Goal: Task Accomplishment & Management: Manage account settings

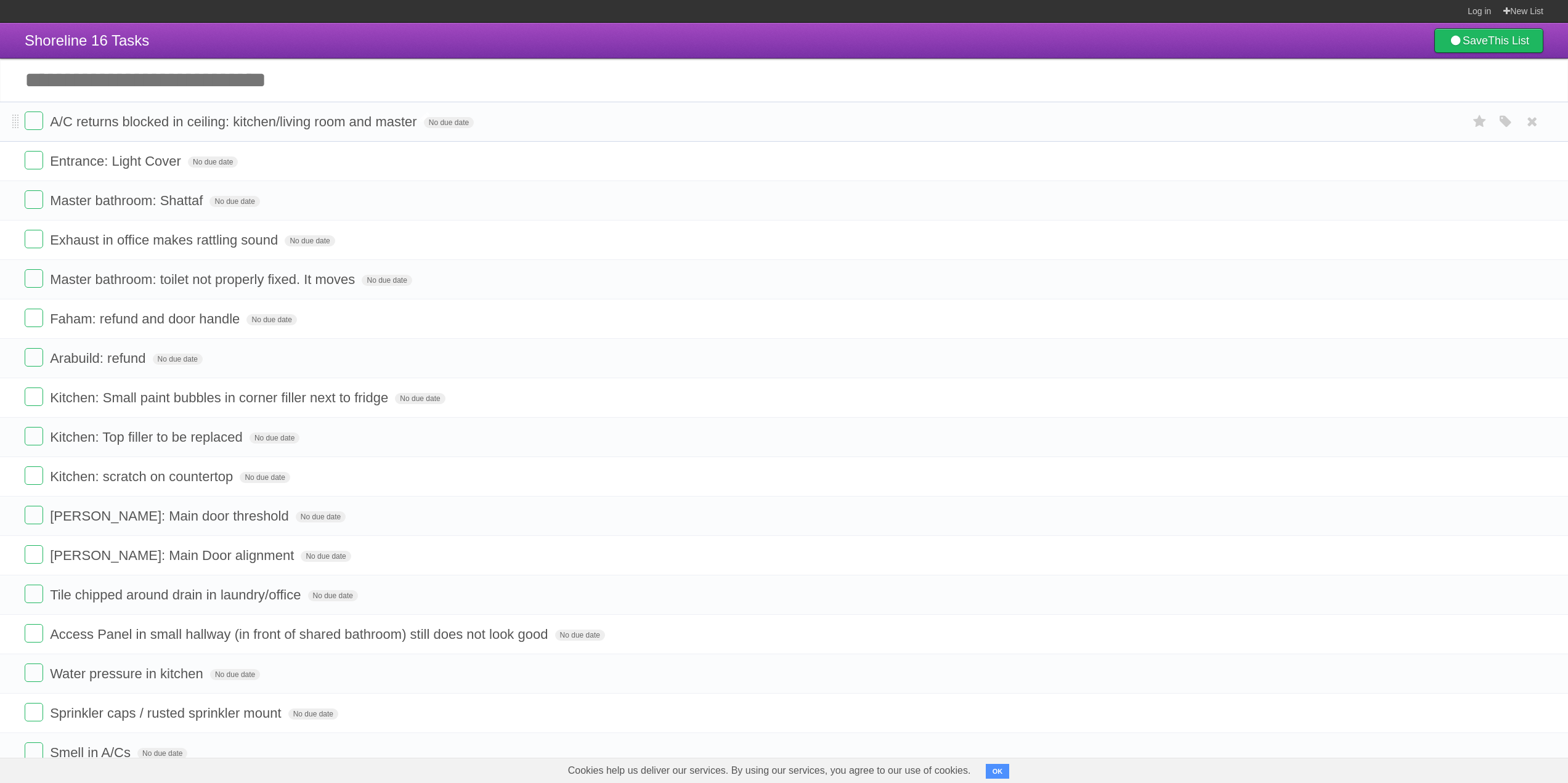
click at [137, 122] on span "A/C returns blocked in ceiling: kitchen/living room and master" at bounding box center [235, 122] width 371 height 16
click at [137, 122] on input "**********" at bounding box center [261, 123] width 422 height 16
click at [649, 46] on header "Shoreline 16 Tasks Save This List" at bounding box center [784, 40] width 1568 height 35
click at [144, 161] on span "Entrance: Light Cover" at bounding box center [117, 161] width 135 height 16
click at [144, 161] on input "**********" at bounding box center [122, 162] width 144 height 16
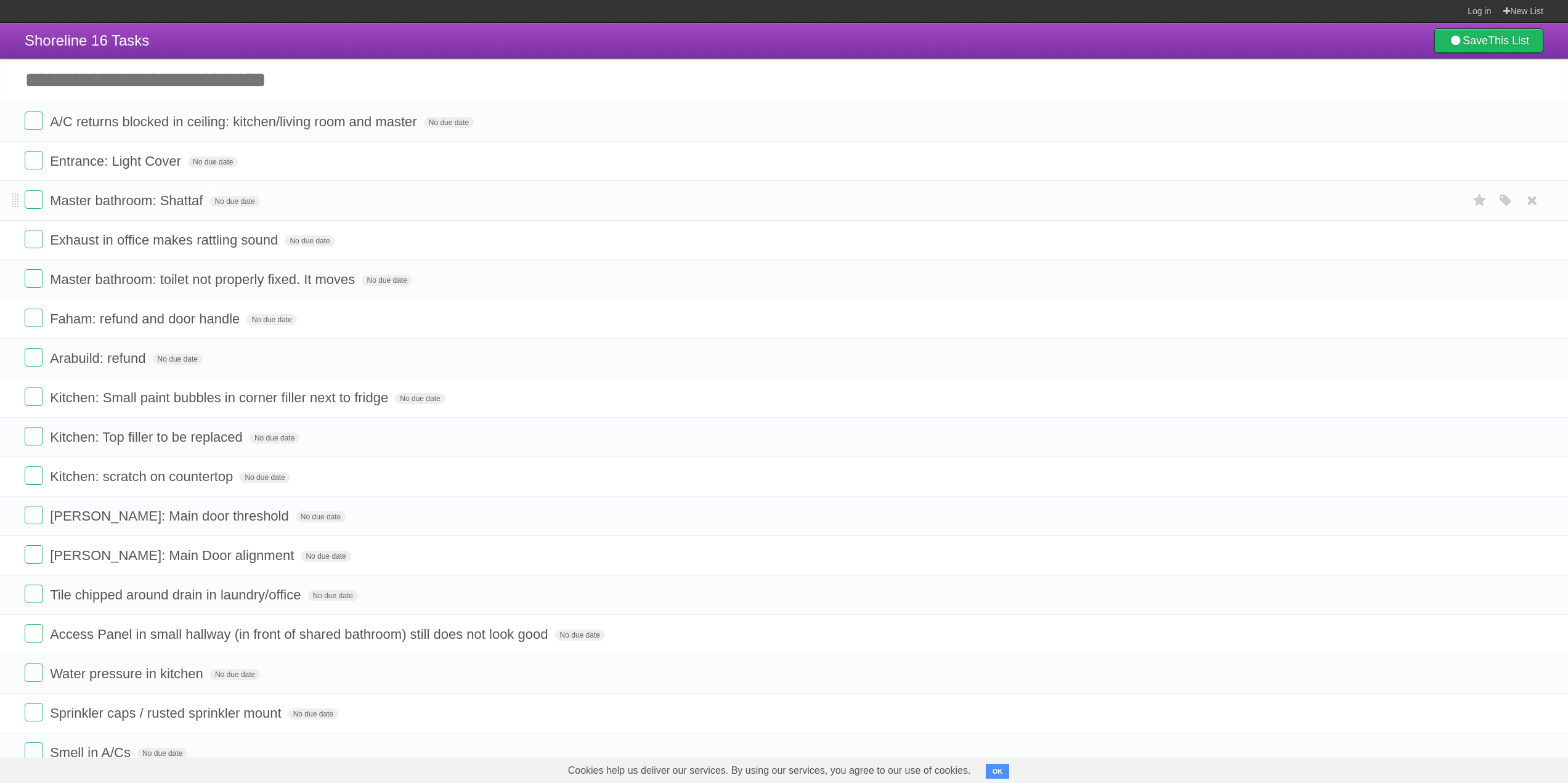
click at [117, 196] on span "Master bathroom: Shattaf" at bounding box center [128, 201] width 156 height 16
click at [117, 196] on input "**********" at bounding box center [132, 202] width 164 height 16
click at [149, 240] on span "Exhaust in office makes rattling sound" at bounding box center [165, 240] width 231 height 16
click at [146, 286] on span "Master bathroom: toilet not properly fixed. It moves" at bounding box center [203, 279] width 308 height 16
click at [154, 320] on span "Faham: refund and door handle" at bounding box center [146, 319] width 193 height 16
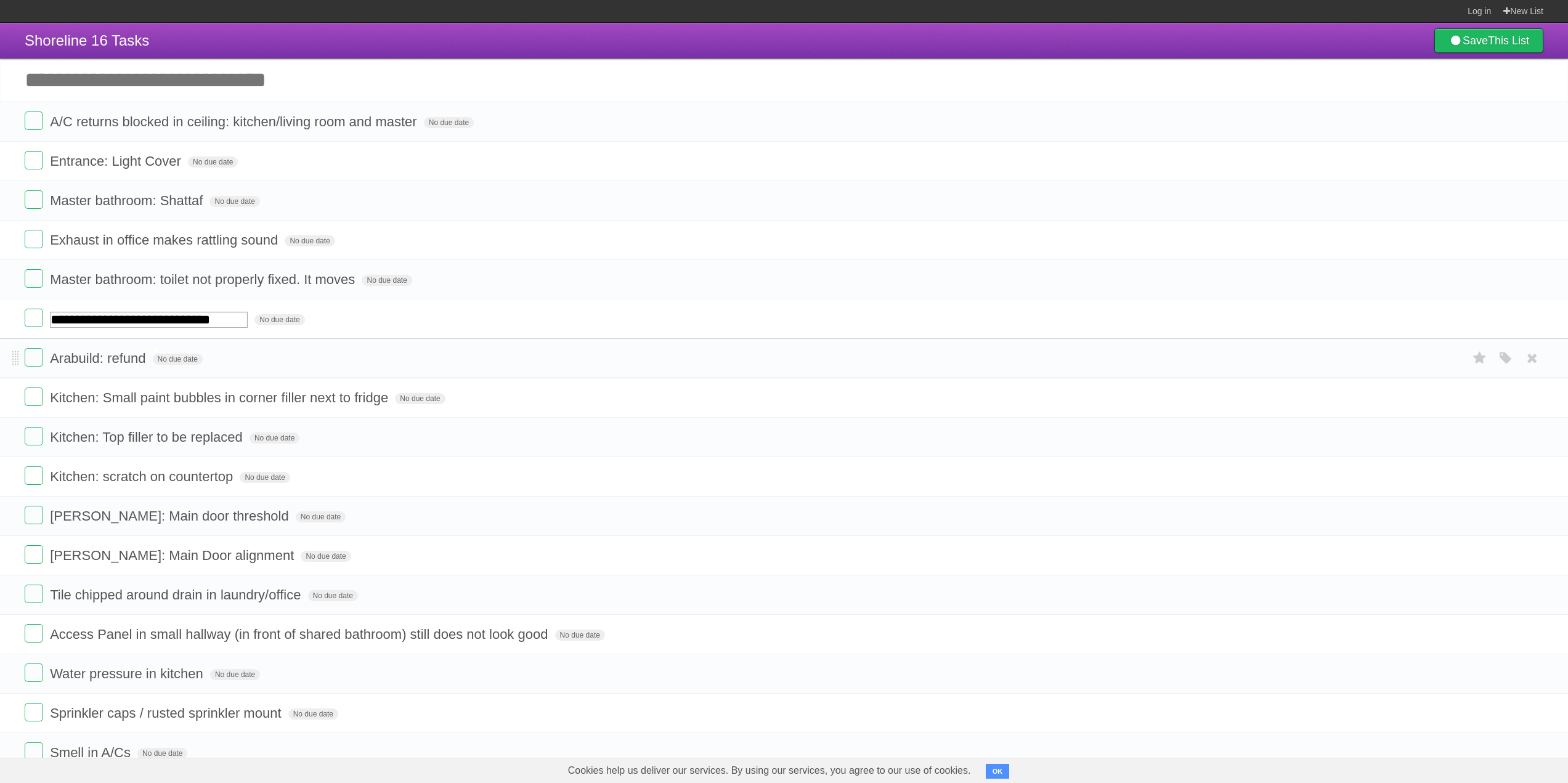
click at [116, 366] on span "Arabuild: refund" at bounding box center [99, 359] width 98 height 16
click at [136, 400] on span "Kitchen: Small paint bubbles in corner filler next to fridge" at bounding box center [220, 398] width 341 height 16
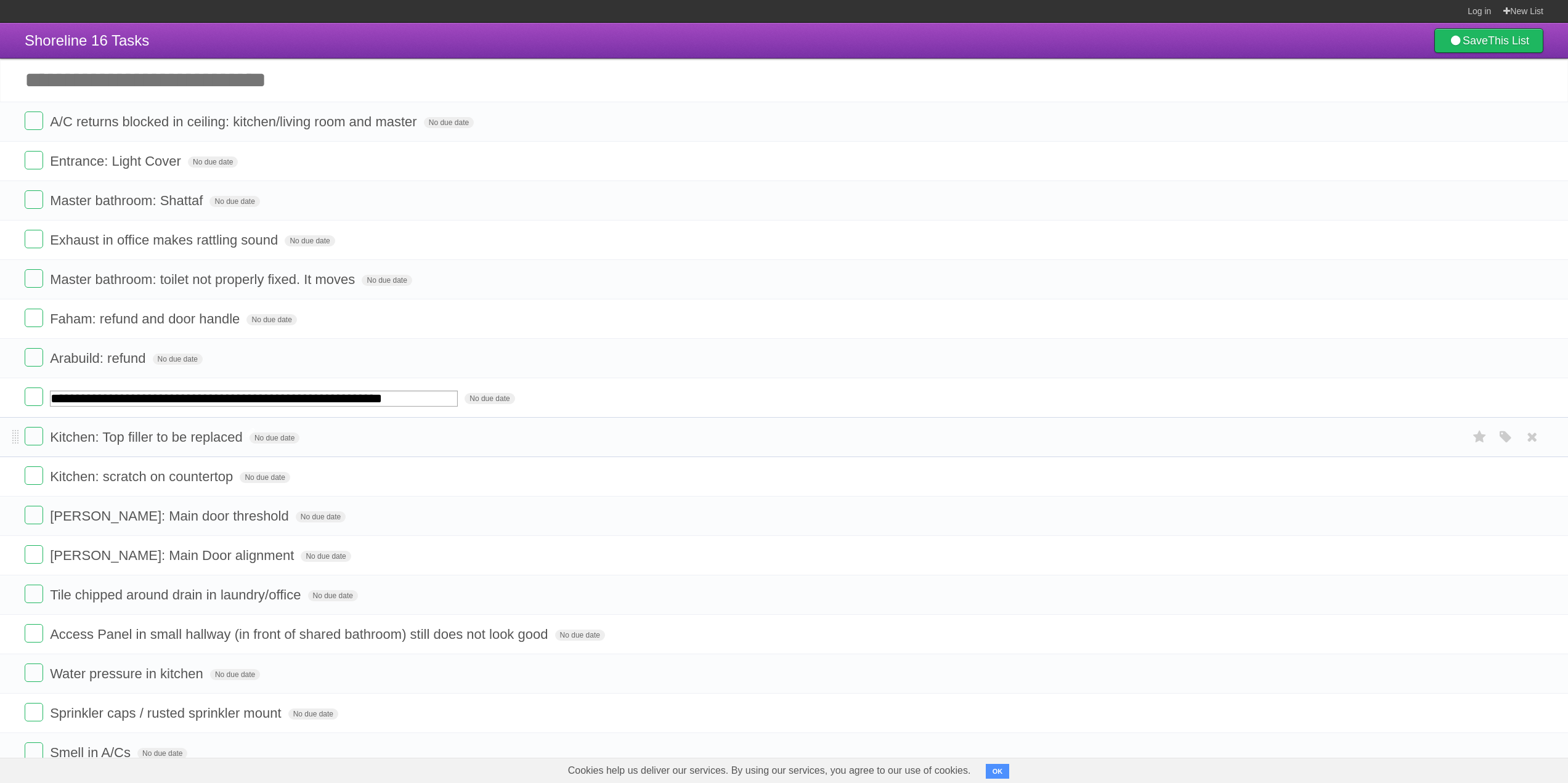
click at [137, 442] on span "Kitchen: Top filler to be replaced" at bounding box center [147, 438] width 196 height 16
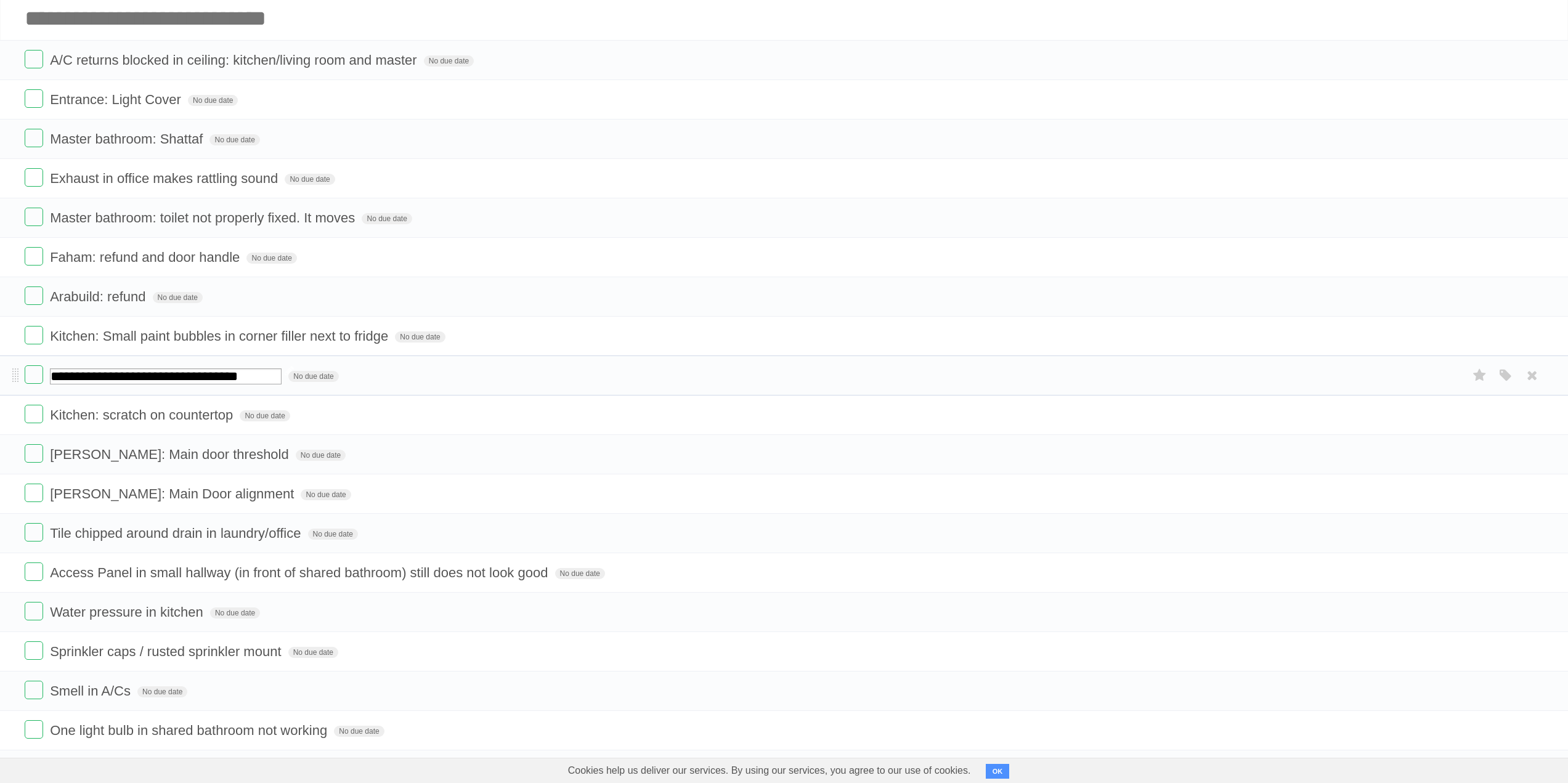
scroll to position [123, 0]
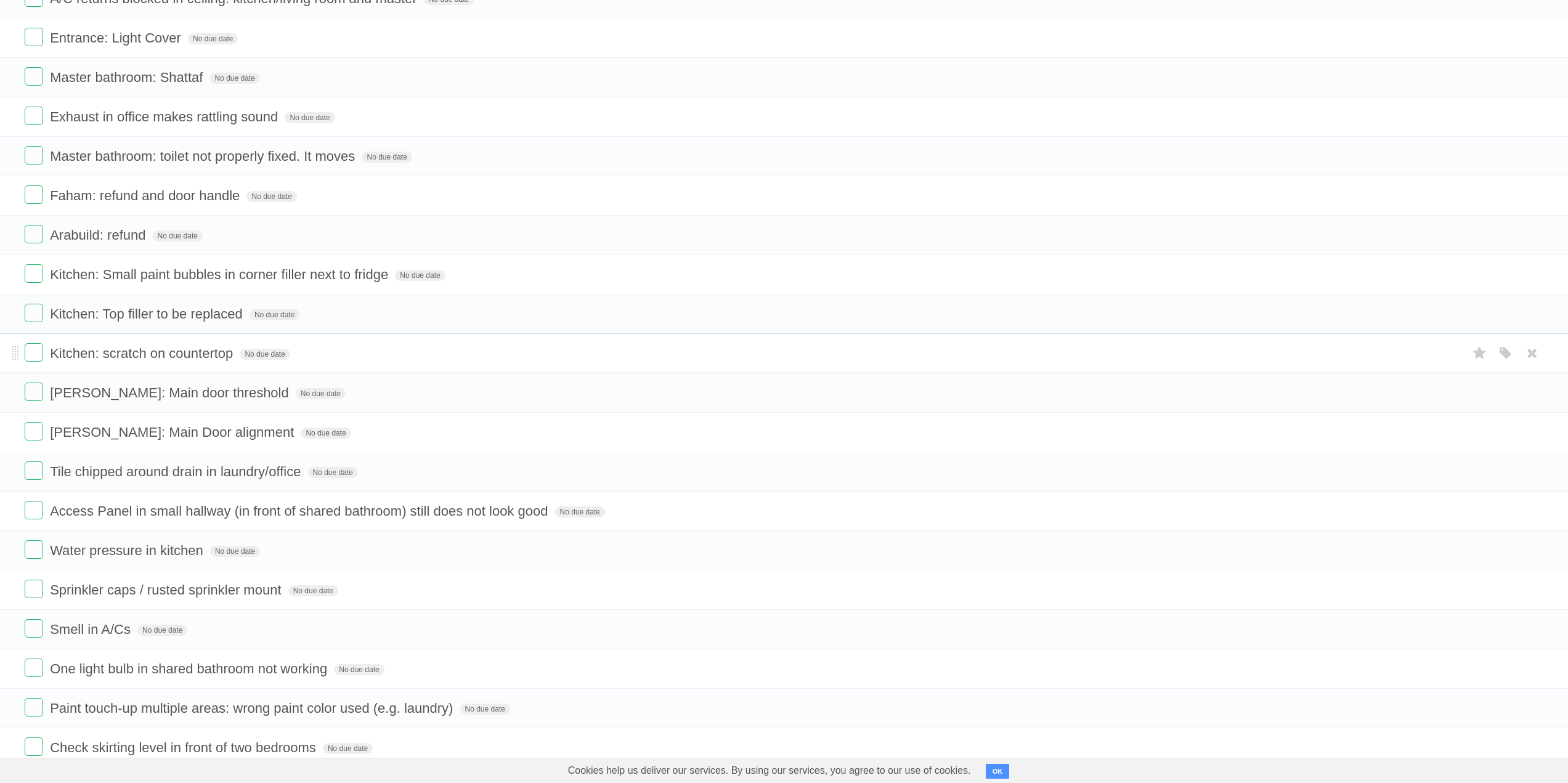
click at [134, 351] on span "Kitchen: scratch on countertop" at bounding box center [143, 354] width 186 height 16
click at [26, 351] on label at bounding box center [33, 352] width 19 height 19
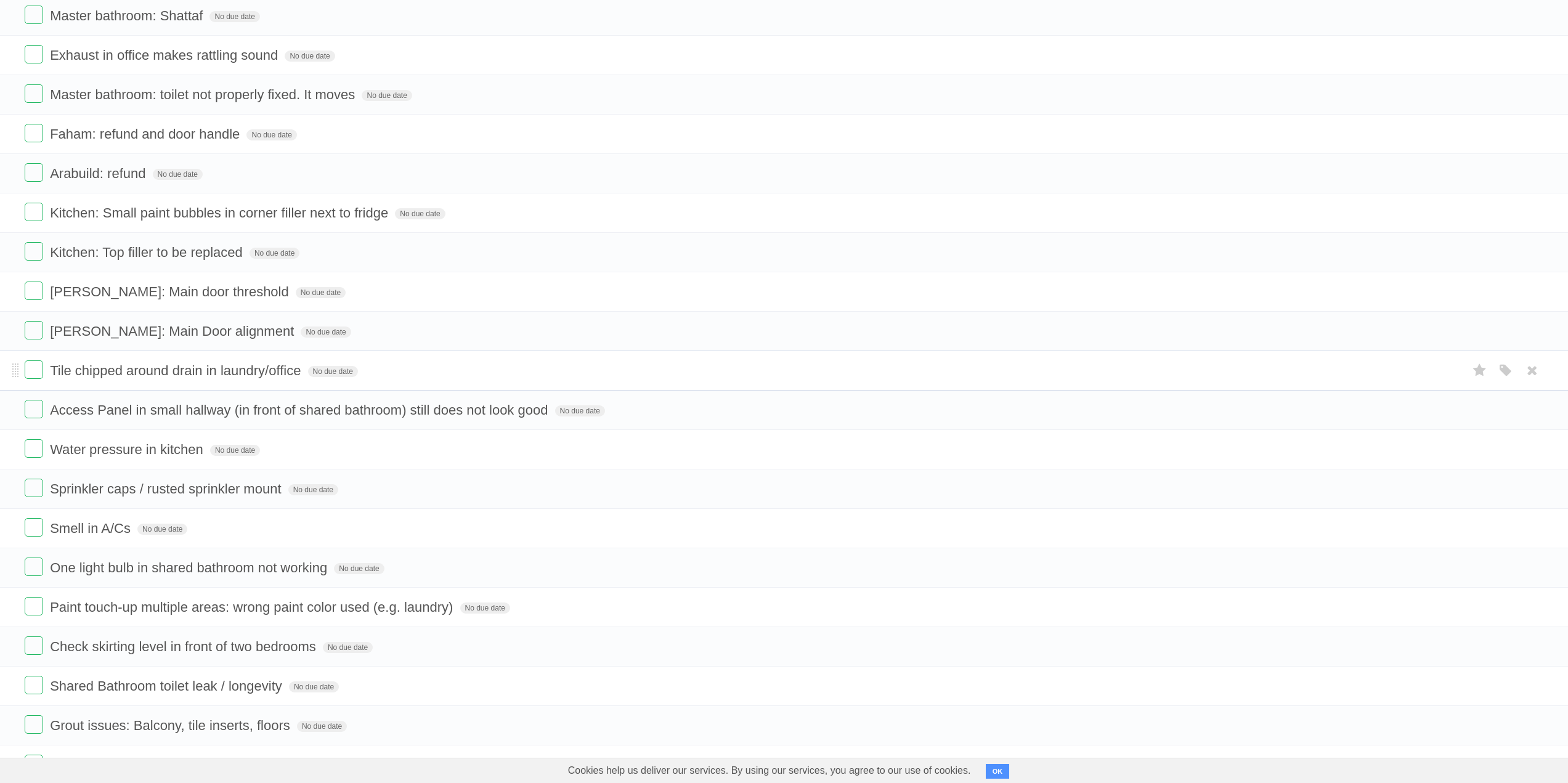
scroll to position [247, 0]
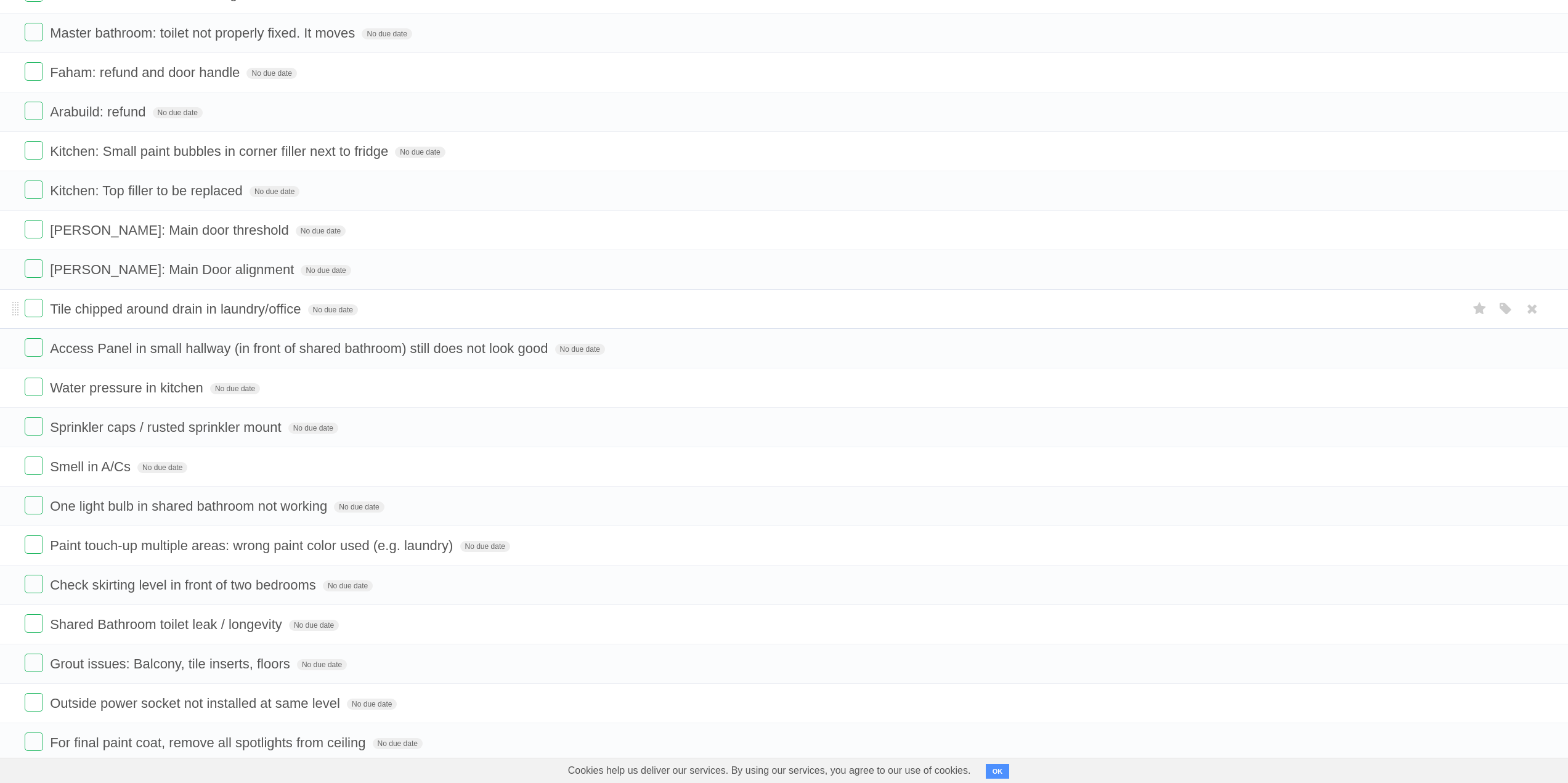
click at [108, 313] on span "Tile chipped around drain in laundry/office" at bounding box center [177, 309] width 254 height 16
click at [126, 347] on span "Access Panel in small hallway (in front of shared bathroom) still does not look…" at bounding box center [300, 349] width 500 height 16
click at [206, 354] on span "Access Panel in small hallway (in front of shared bathroom) still does not look…" at bounding box center [300, 349] width 500 height 16
click at [167, 389] on span "Water pressure in kitchen" at bounding box center [128, 389] width 156 height 16
click at [116, 434] on span "Sprinkler caps / rusted sprinkler mount" at bounding box center [167, 428] width 234 height 16
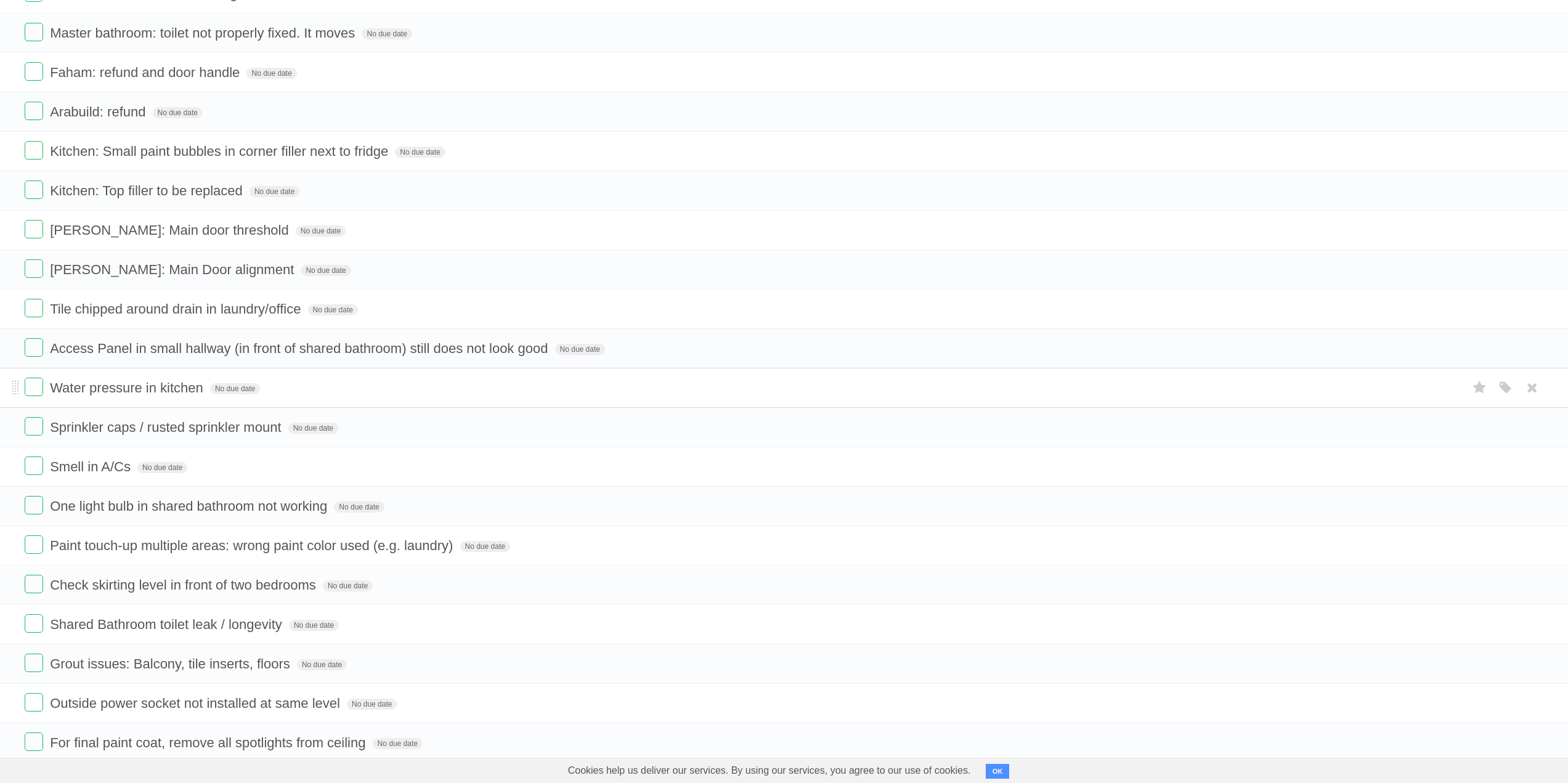
click at [129, 391] on span "Water pressure in kitchen" at bounding box center [128, 389] width 156 height 16
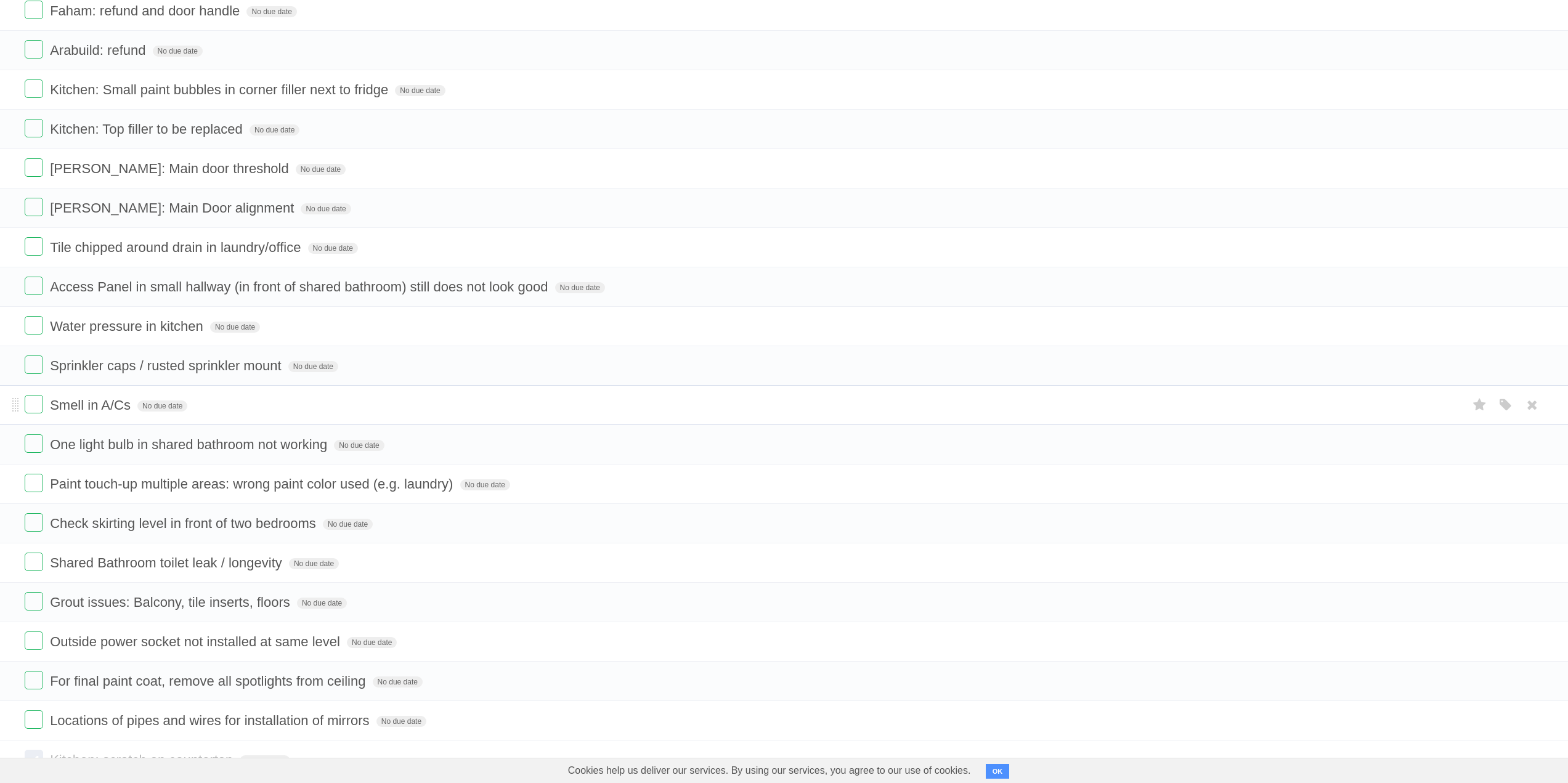
click at [108, 407] on span "Smell in A/Cs" at bounding box center [91, 405] width 84 height 16
click at [120, 447] on span "One light bulb in shared bathroom not working" at bounding box center [190, 445] width 280 height 16
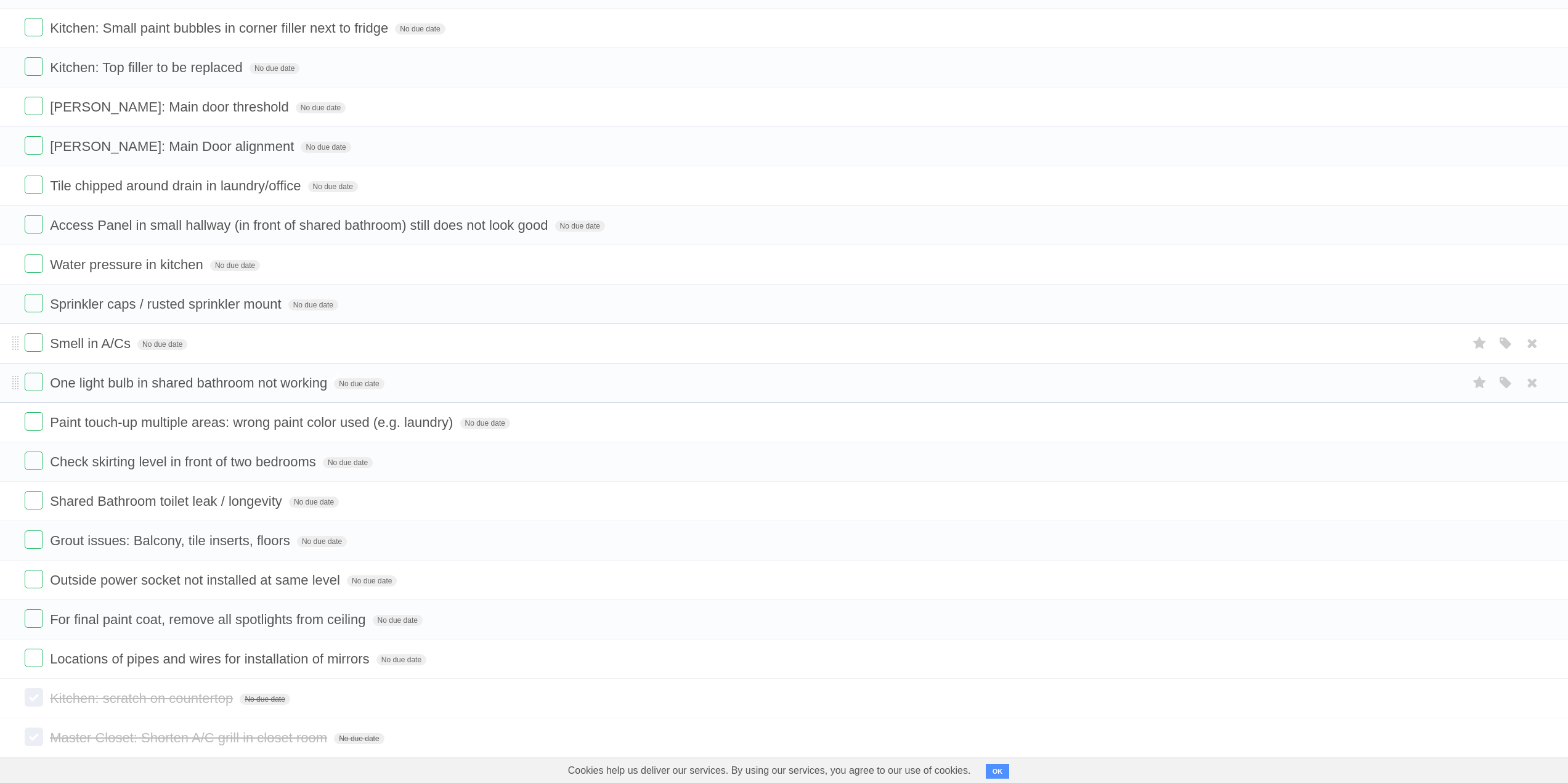
click at [96, 346] on span "Smell in A/Cs" at bounding box center [91, 344] width 84 height 16
click at [108, 385] on span "One light bulb in shared bathroom not working" at bounding box center [190, 384] width 280 height 16
click at [138, 419] on span "Paint touch-up multiple areas: wrong paint color used (e.g. laundry)" at bounding box center [253, 423] width 406 height 16
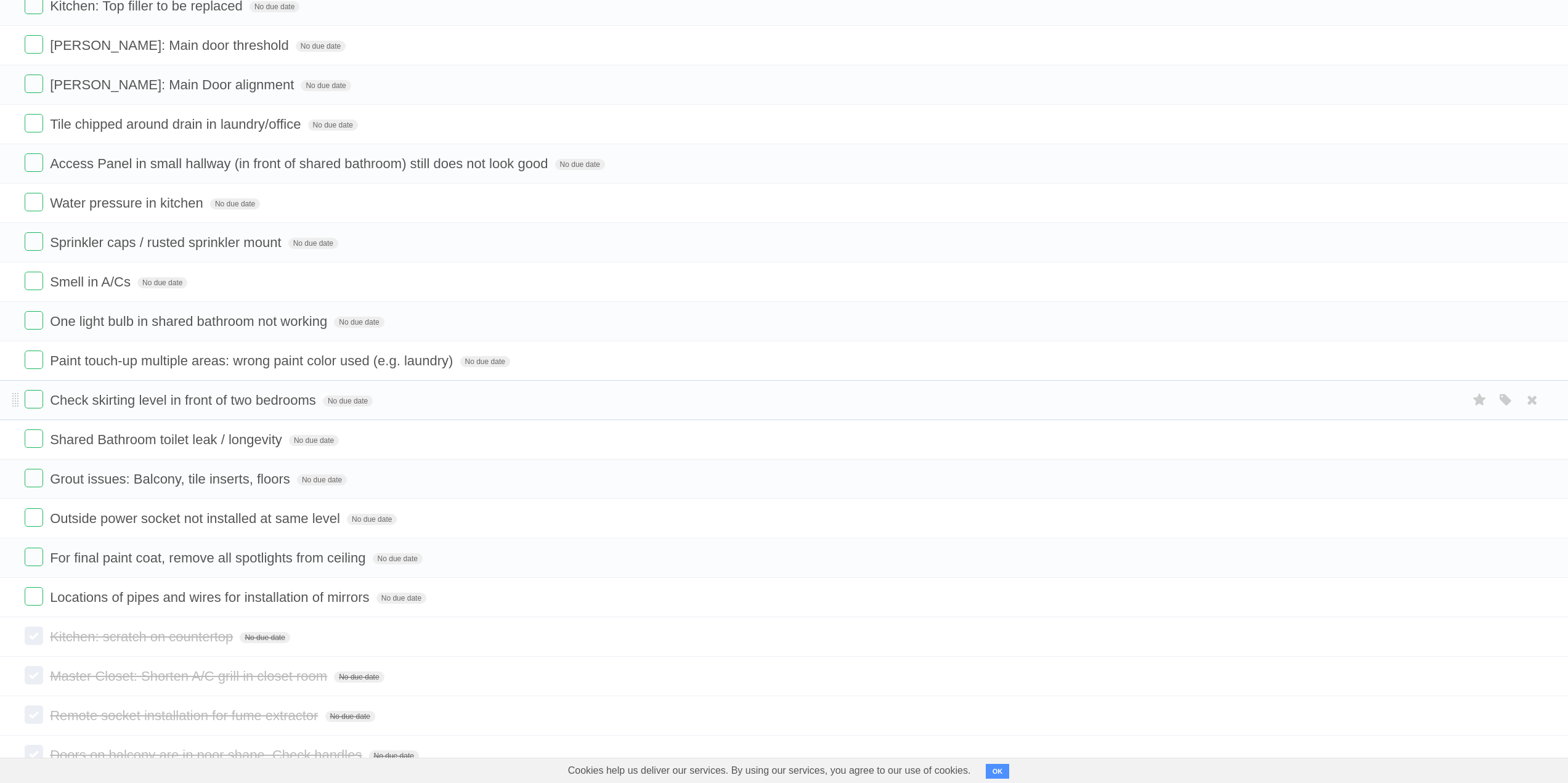
click at [179, 401] on span "Check skirting level in front of two bedrooms" at bounding box center [185, 400] width 269 height 16
click at [149, 440] on span "Shared Bathroom toilet leak / longevity" at bounding box center [167, 440] width 235 height 16
click at [111, 398] on span "Check skirting level in front of two bedrooms" at bounding box center [185, 400] width 269 height 16
click at [165, 480] on span "Grout issues: Balcony, tile inserts, floors" at bounding box center [172, 479] width 244 height 16
click at [149, 522] on span "Outside power socket not installed at same level" at bounding box center [197, 518] width 293 height 16
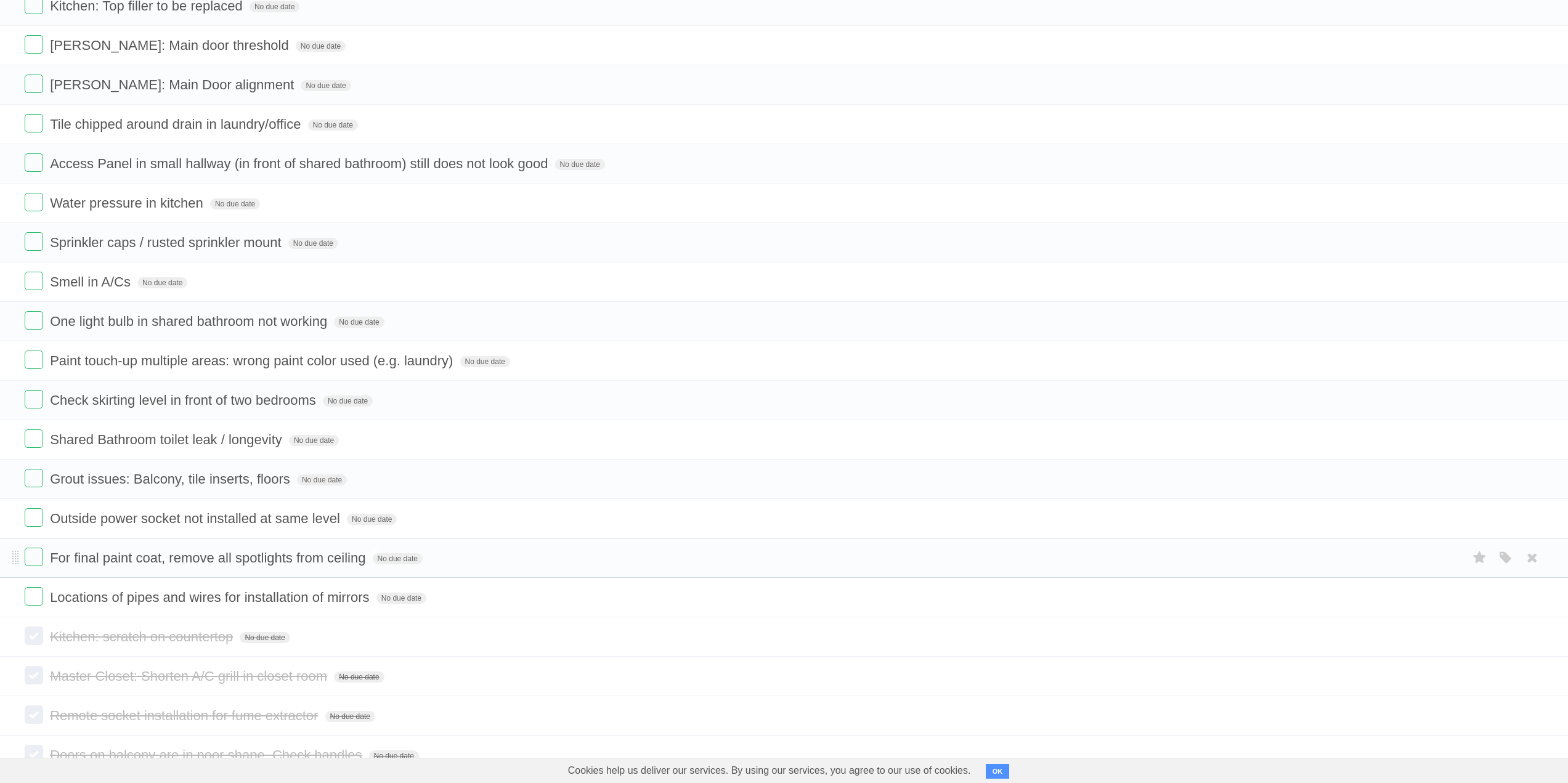
click at [143, 566] on span "For final paint coat, remove all spotlights from ceiling" at bounding box center [209, 559] width 319 height 16
click at [179, 599] on span "Locations of pipes and wires for installation of mirrors" at bounding box center [211, 598] width 322 height 16
